Goal: Find specific page/section: Find specific page/section

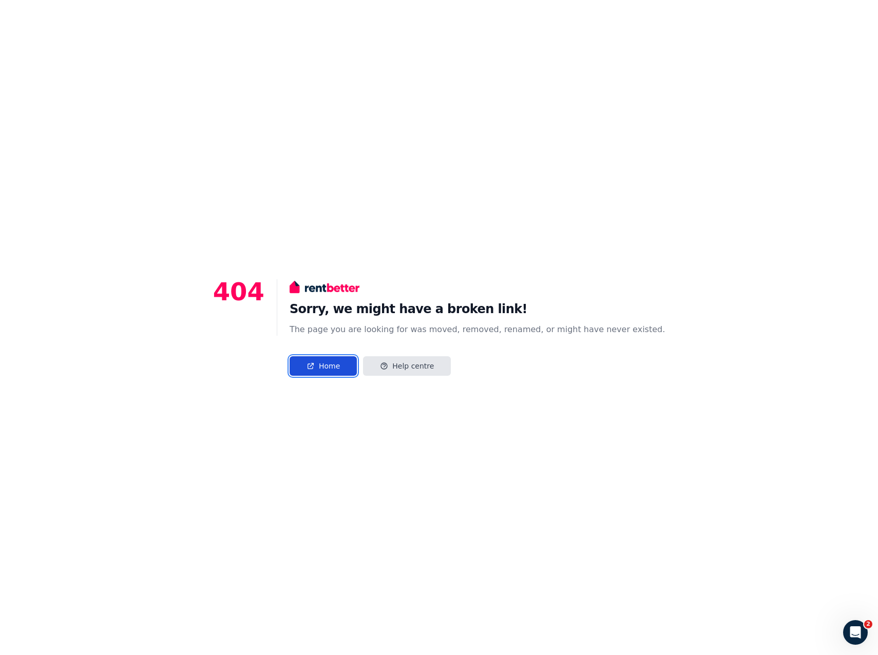
click at [341, 371] on link "Home" at bounding box center [323, 366] width 67 height 20
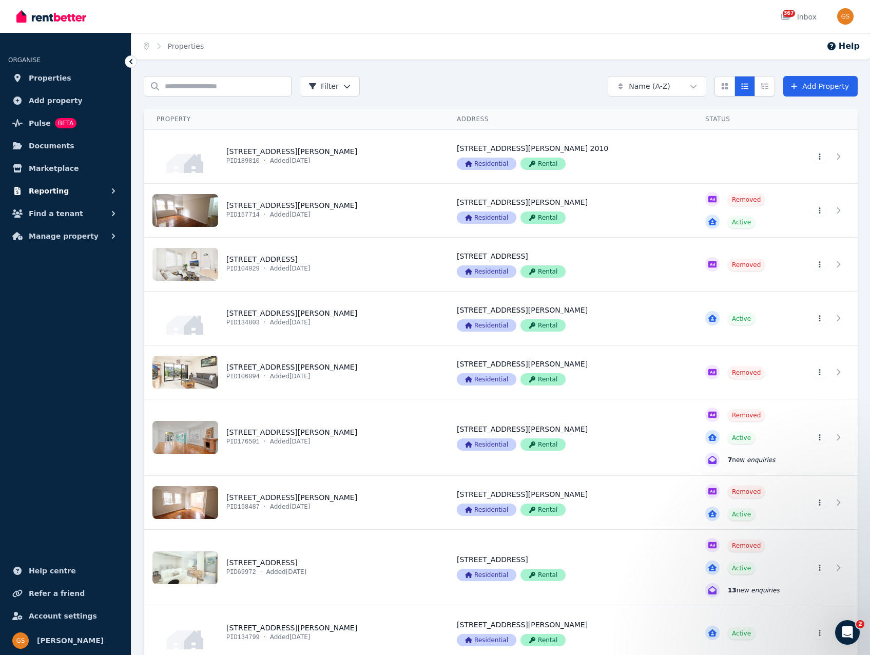
click at [49, 194] on span "Reporting" at bounding box center [49, 191] width 40 height 12
click at [54, 216] on span "Payments" at bounding box center [79, 213] width 69 height 12
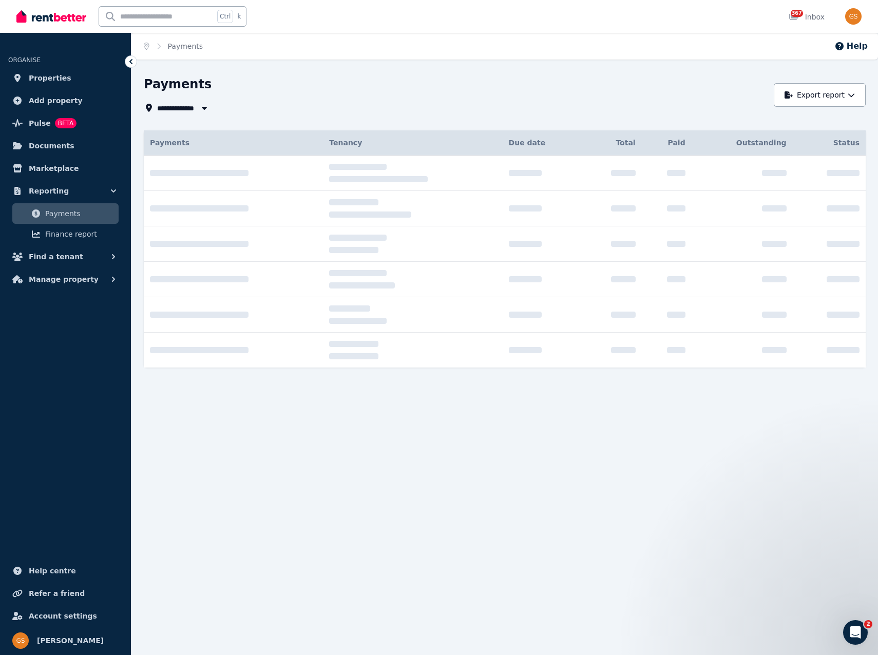
click at [466, 85] on div "Payments" at bounding box center [456, 86] width 624 height 20
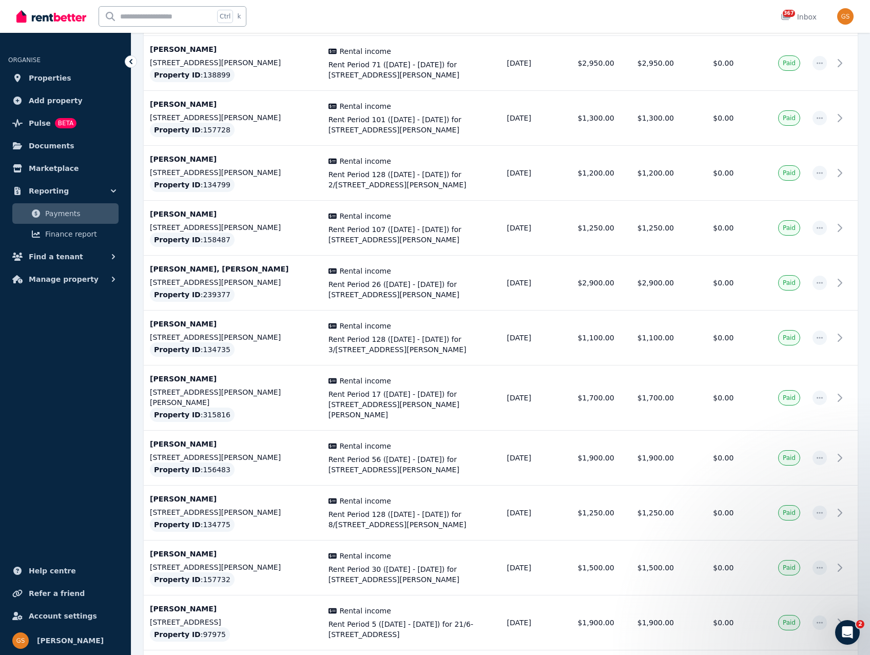
scroll to position [1706, 0]
